Goal: Task Accomplishment & Management: Manage account settings

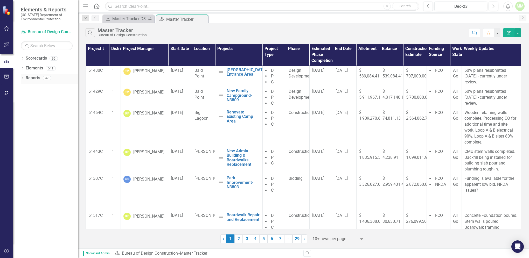
click at [30, 78] on link "Reports" at bounding box center [33, 78] width 15 height 6
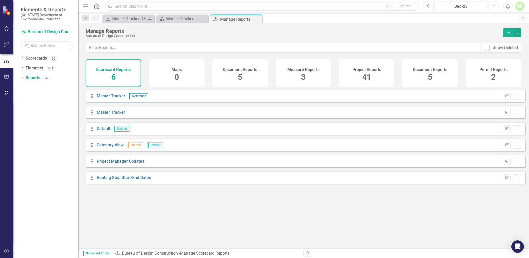
click at [364, 78] on span "41" at bounding box center [366, 77] width 9 height 9
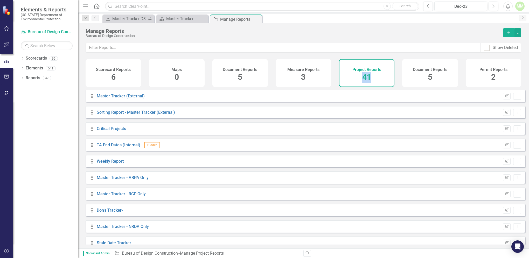
scroll to position [191, 0]
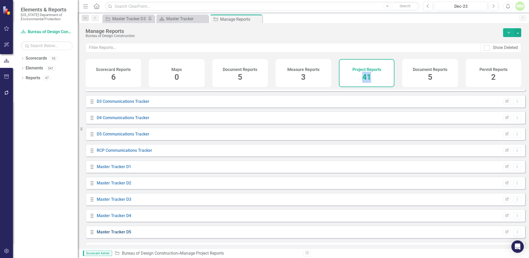
click at [115, 235] on link "Master Tracker D5" at bounding box center [114, 232] width 35 height 5
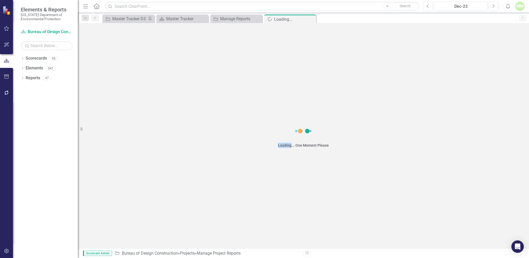
click at [115, 238] on div "Loading... One Moment Please" at bounding box center [303, 136] width 451 height 226
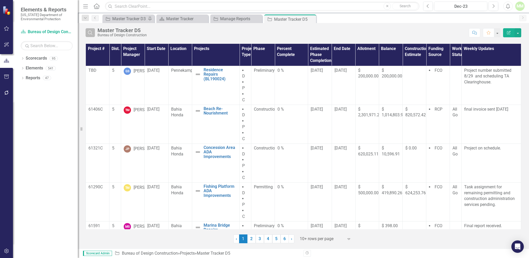
click at [92, 29] on button "Search" at bounding box center [90, 32] width 9 height 9
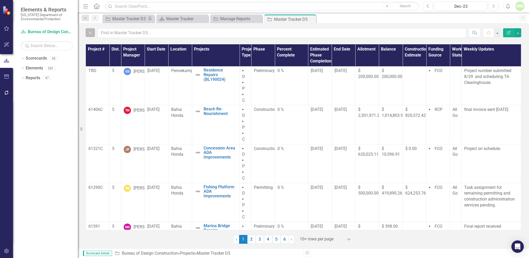
click at [90, 32] on icon "Close" at bounding box center [90, 32] width 6 height 5
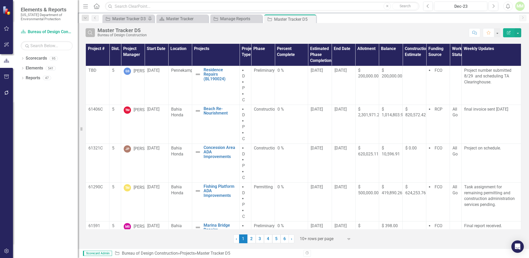
click at [91, 33] on icon "Search" at bounding box center [90, 32] width 6 height 5
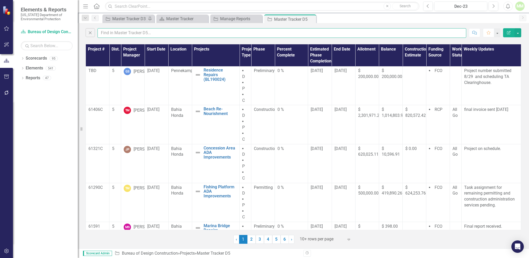
click at [114, 35] on input "text" at bounding box center [282, 33] width 369 height 10
type input "[PERSON_NAME]"
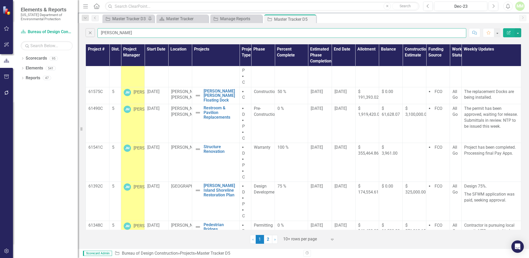
scroll to position [101, 0]
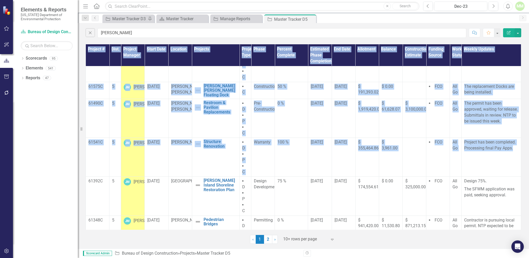
drag, startPoint x: 517, startPoint y: 169, endPoint x: 519, endPoint y: 179, distance: 10.3
click at [519, 179] on div "Project # Dist. Project Manager Start Date Location Projects Project Type Phase…" at bounding box center [304, 137] width 436 height 186
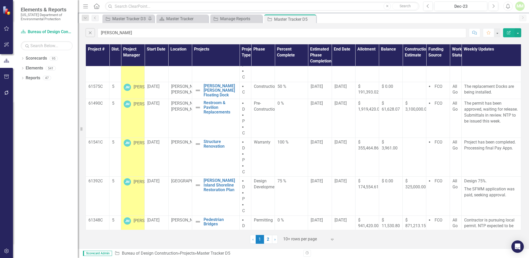
click at [44, 103] on div "Dropdown Scorecards 95 Dropdown [US_STATE] Department of Environmental Protecti…" at bounding box center [45, 156] width 65 height 204
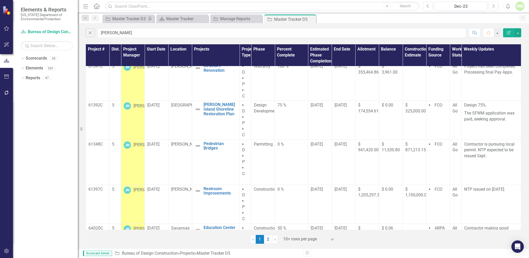
scroll to position [185, 0]
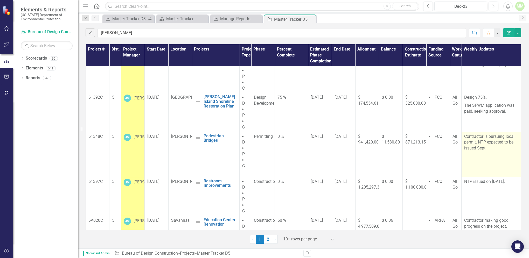
click at [473, 153] on p "Contractor is pursuing local permit. NTP expected to be issued Sept." at bounding box center [491, 143] width 54 height 19
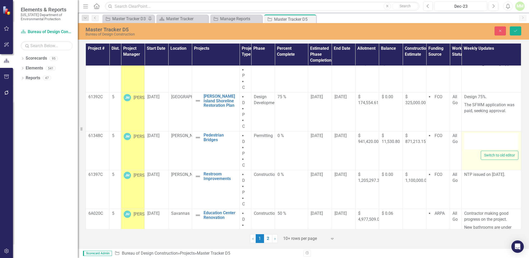
type textarea "<p>Contractor is pursuing local permit. NTP expected to be issued Sept.</p> <p>…"
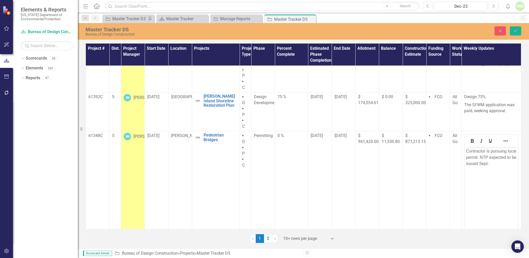
scroll to position [0, 0]
click at [488, 165] on p "Contractor is pursuing local permit. NTP expected to be issued Sept." at bounding box center [491, 157] width 51 height 19
click at [505, 165] on p "Contractor is pursuing local permit. NTP expected to be issued in Sept." at bounding box center [491, 157] width 51 height 19
click at [519, 30] on button "Save" at bounding box center [515, 30] width 11 height 9
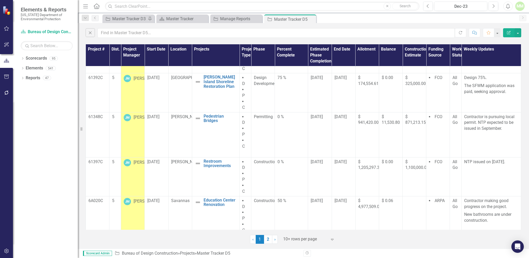
scroll to position [214, 0]
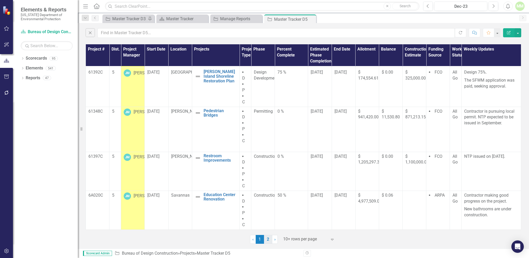
click at [268, 242] on link "2" at bounding box center [268, 239] width 8 height 9
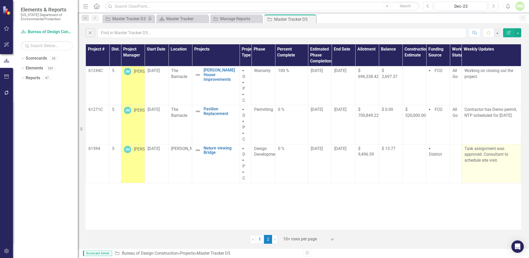
click at [482, 168] on td "Task assignment was approved. Consultant to schedule site visit." at bounding box center [491, 163] width 59 height 39
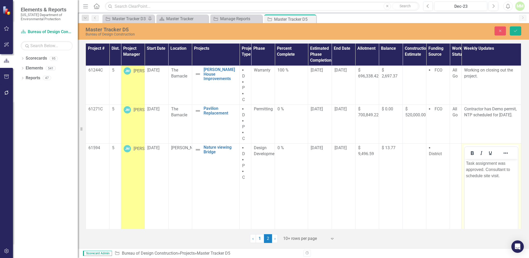
click at [510, 170] on p "Task assignment was approved. Consultant to schedule site visit." at bounding box center [491, 170] width 51 height 19
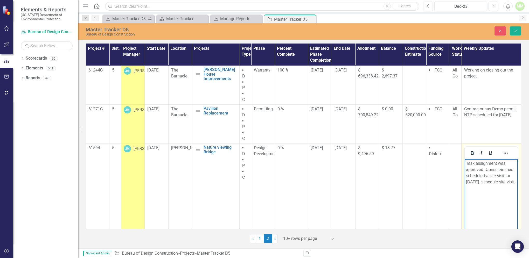
drag, startPoint x: 489, startPoint y: 182, endPoint x: 492, endPoint y: 189, distance: 8.1
click at [492, 185] on p "Task assignment was approved. Consultant has scheduled a site visit for [DATE].…" at bounding box center [491, 173] width 51 height 25
click at [515, 29] on icon "Save" at bounding box center [515, 31] width 5 height 4
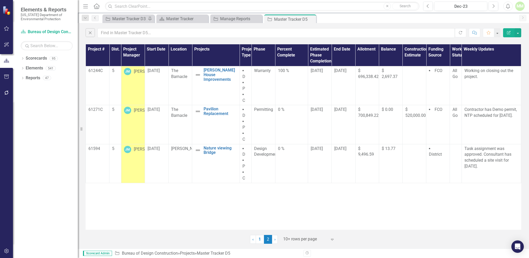
click at [524, 184] on div "Project # Dist. Project Manager Start Date Location Projects Project Type Phase…" at bounding box center [303, 143] width 451 height 201
click at [253, 239] on span "‹" at bounding box center [252, 239] width 1 height 5
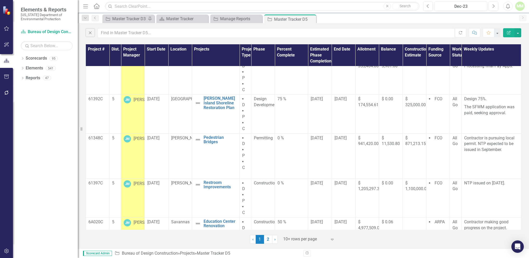
scroll to position [214, 0]
